Goal: Information Seeking & Learning: Learn about a topic

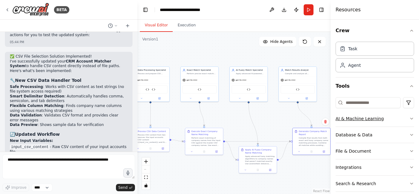
click at [399, 117] on button "AI & Machine Learning" at bounding box center [374, 119] width 78 height 16
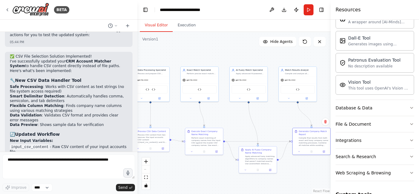
scroll to position [153, 0]
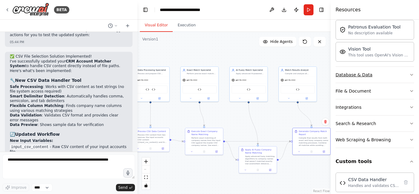
click at [370, 72] on button "Database & Data" at bounding box center [374, 75] width 78 height 16
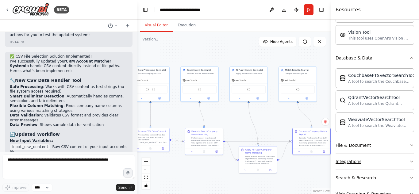
scroll to position [184, 0]
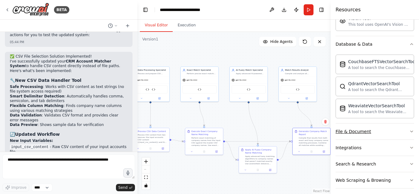
click at [377, 132] on button "File & Document" at bounding box center [374, 132] width 78 height 16
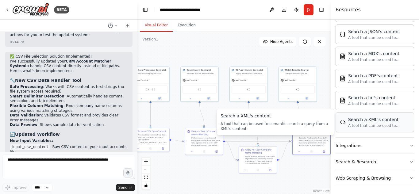
scroll to position [368, 0]
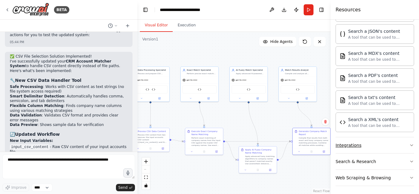
click at [367, 146] on button "Integrations" at bounding box center [374, 145] width 78 height 16
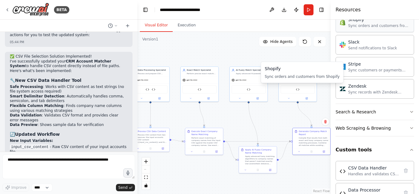
scroll to position [889, 0]
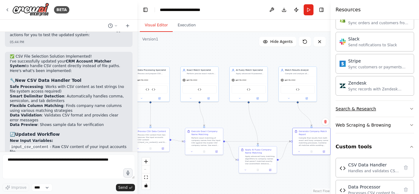
click at [377, 109] on button "Search & Research" at bounding box center [374, 109] width 78 height 16
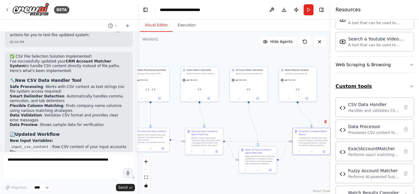
scroll to position [1223, 0]
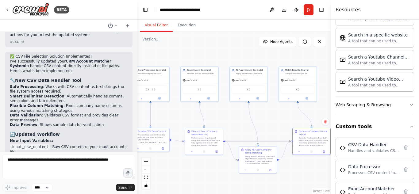
click at [389, 108] on button "Web Scraping & Browsing" at bounding box center [374, 105] width 78 height 16
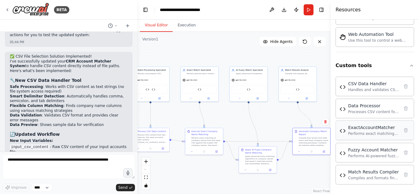
scroll to position [1621, 0]
click at [271, 10] on button at bounding box center [272, 9] width 10 height 11
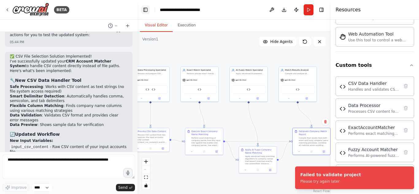
click at [148, 10] on button "Toggle Left Sidebar" at bounding box center [145, 10] width 9 height 9
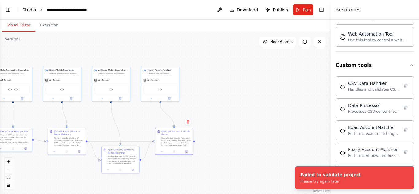
click at [26, 10] on link "Studio" at bounding box center [29, 9] width 14 height 5
